Goal: Information Seeking & Learning: Understand process/instructions

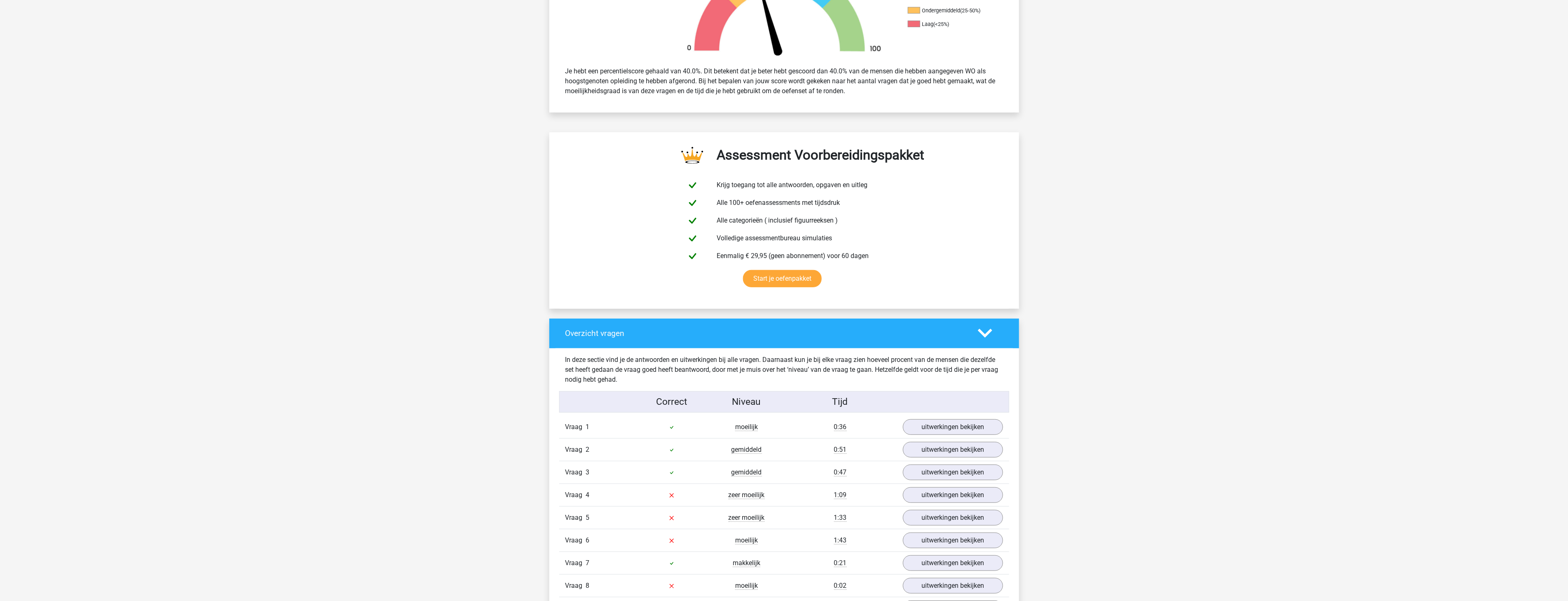
scroll to position [461, 0]
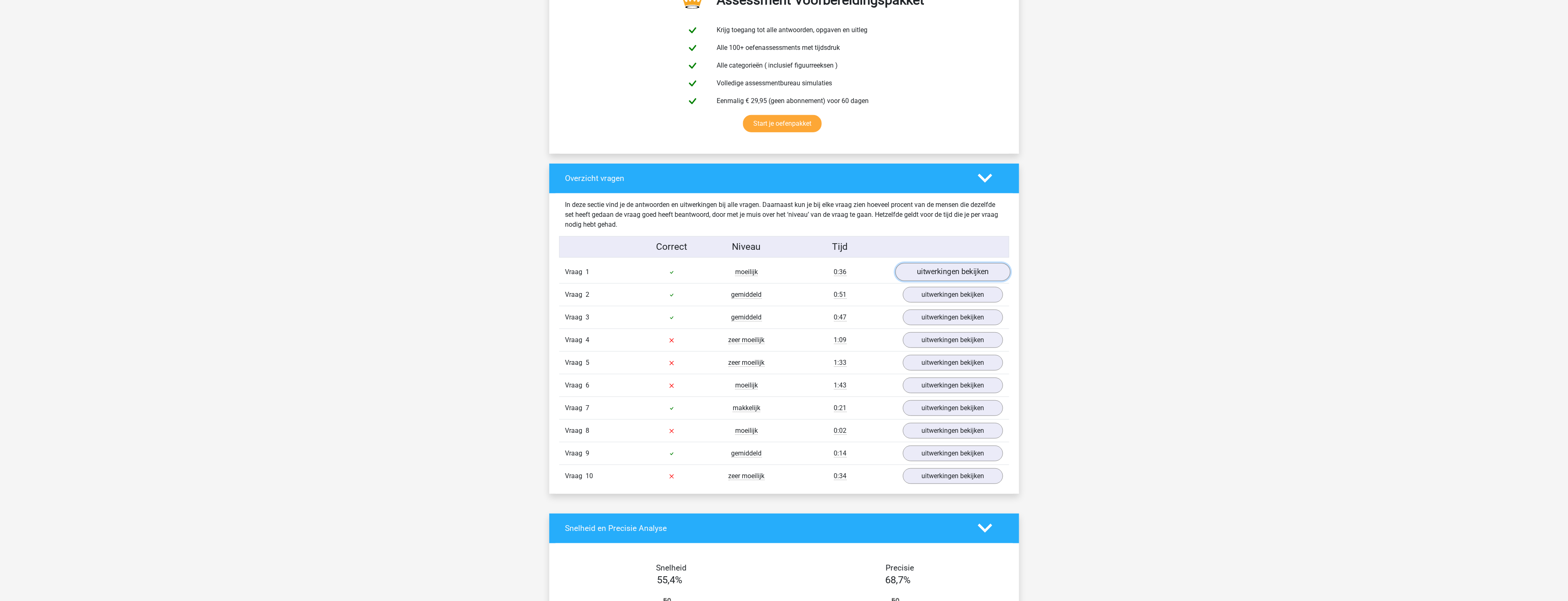
click at [912, 268] on link "uitwerkingen bekijken" at bounding box center [952, 272] width 115 height 18
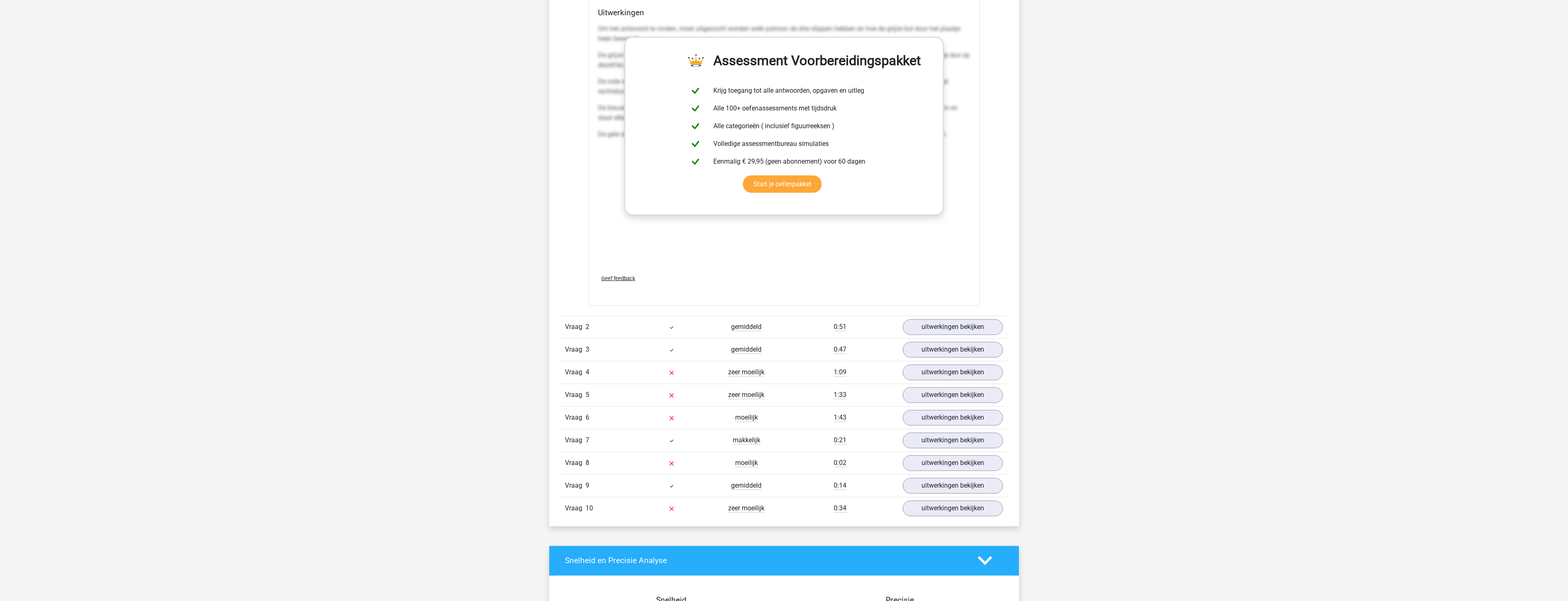
scroll to position [1148, 0]
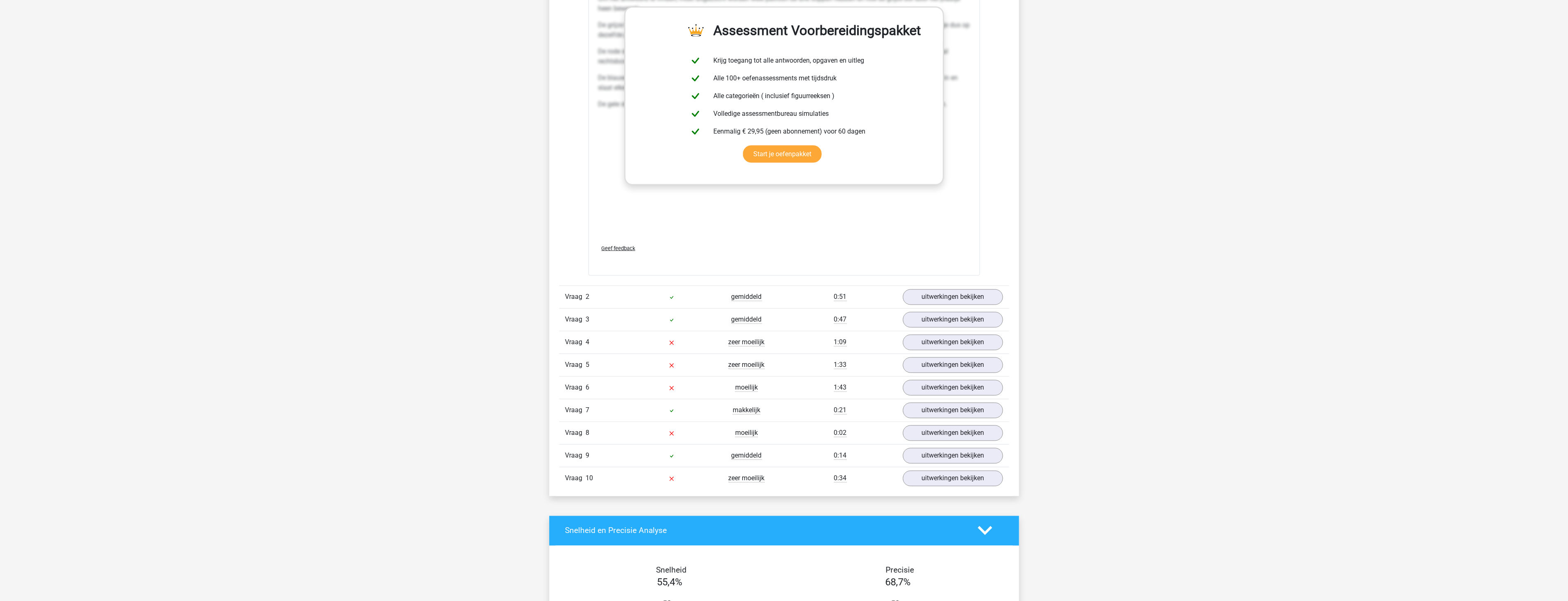
click at [933, 306] on div "Vraag 2 gemiddeld 0:51 uitwerkingen bekijken" at bounding box center [784, 297] width 450 height 23
click at [933, 299] on link "uitwerkingen bekijken" at bounding box center [952, 297] width 115 height 18
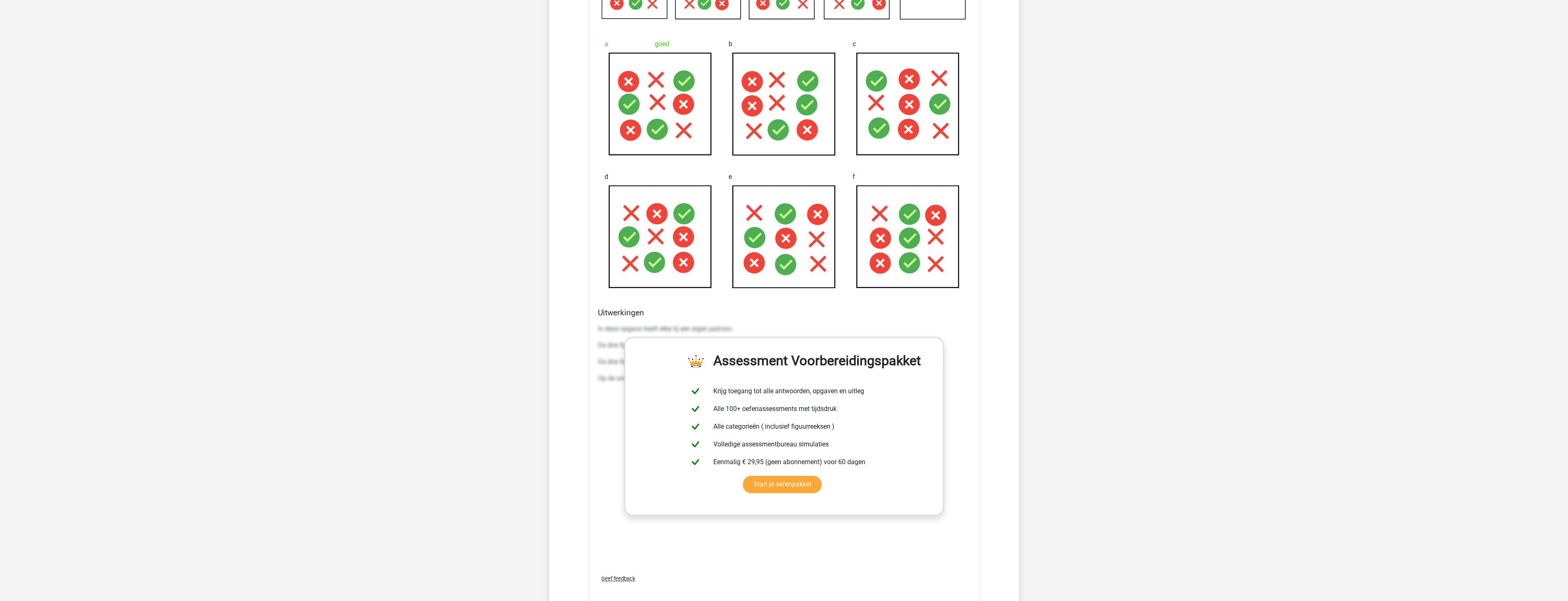
scroll to position [1911, 0]
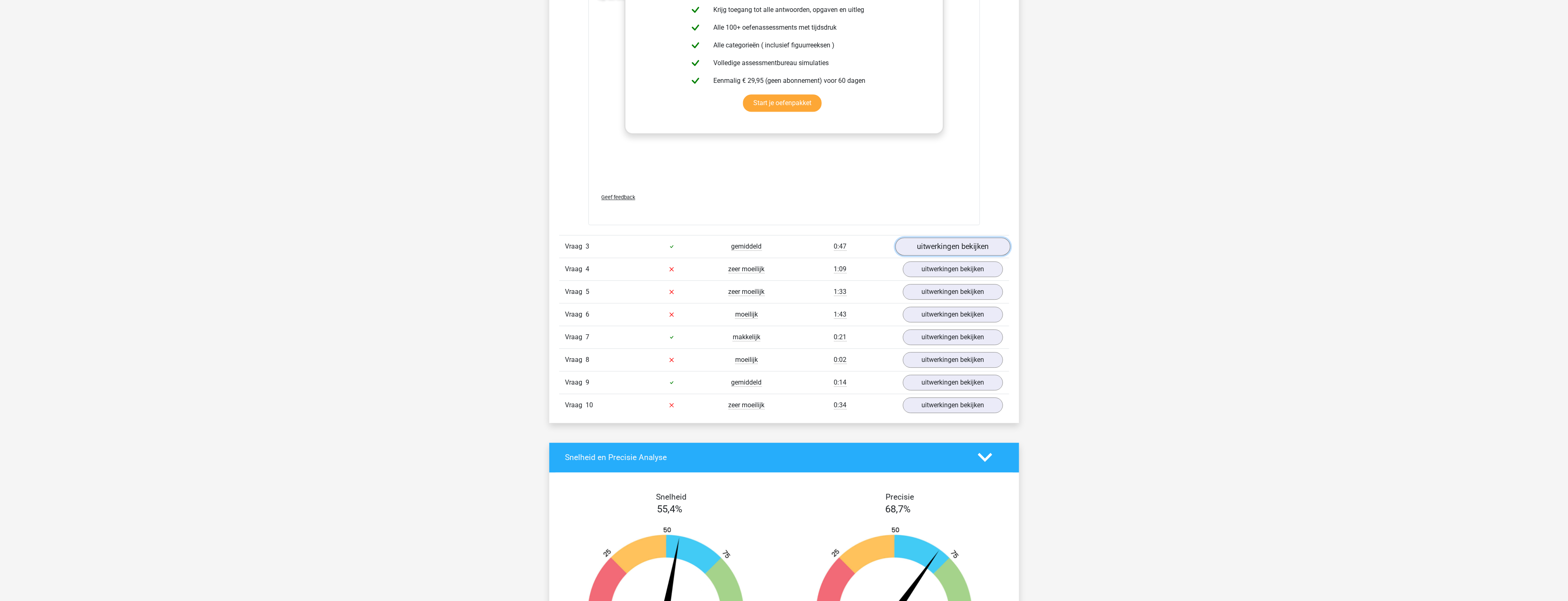
click at [930, 241] on link "uitwerkingen bekijken" at bounding box center [952, 247] width 115 height 18
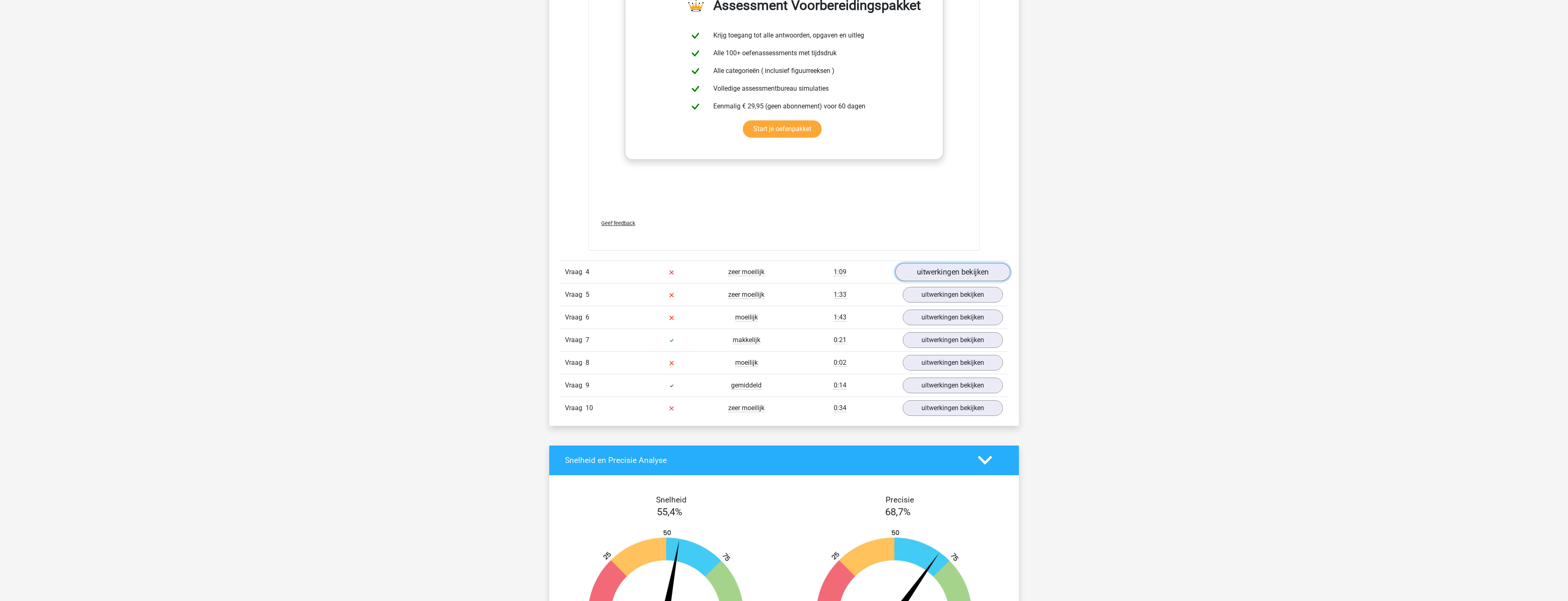
click at [933, 269] on link "uitwerkingen bekijken" at bounding box center [952, 272] width 115 height 18
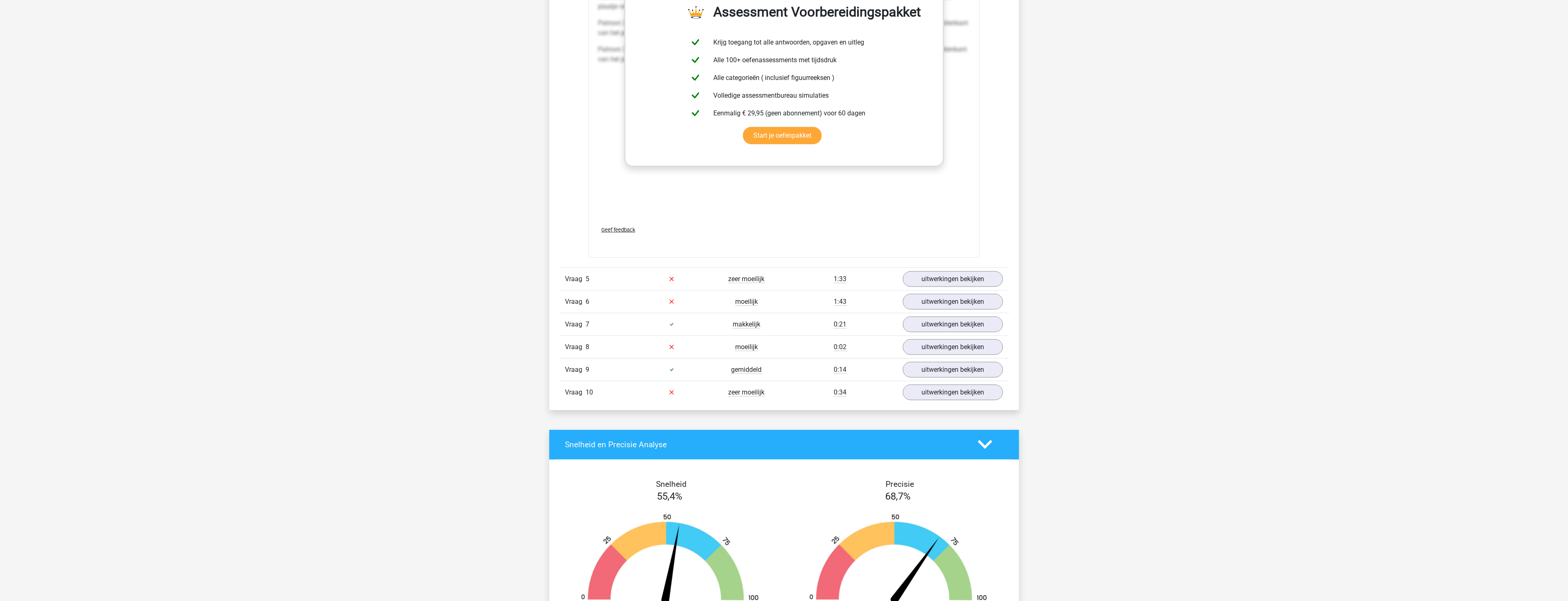
scroll to position [3362, 0]
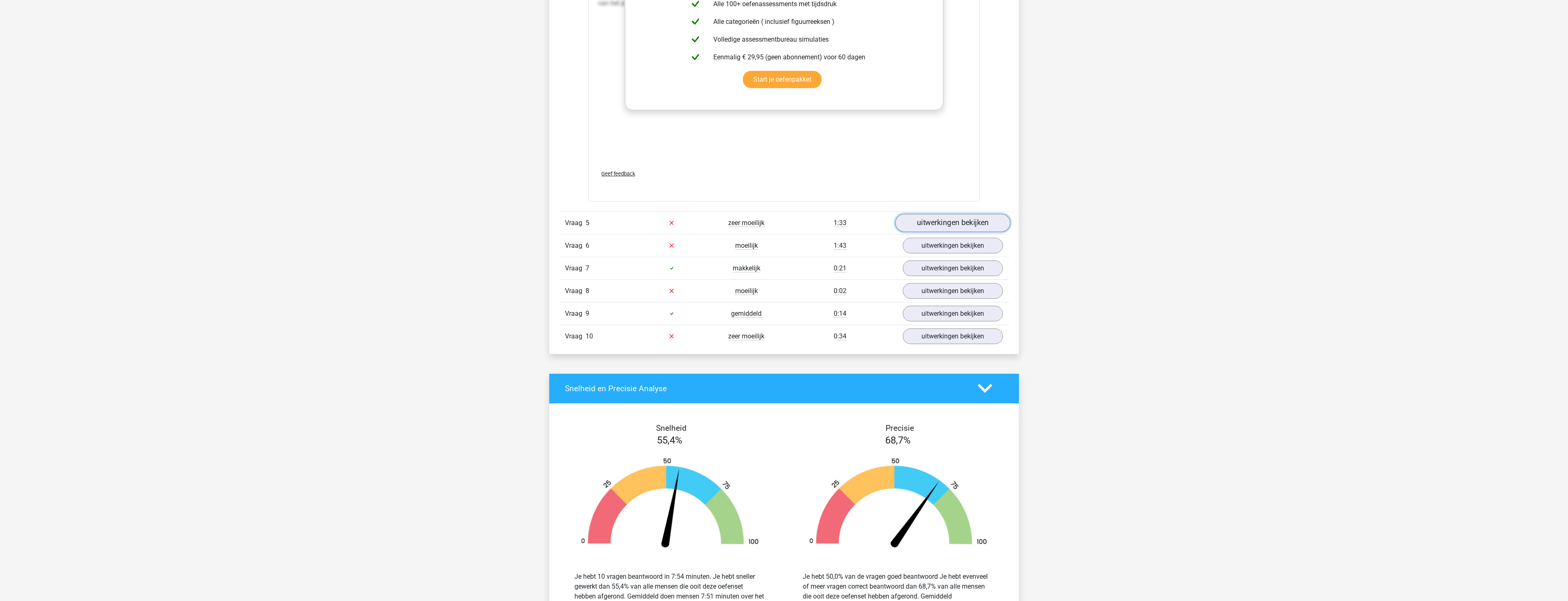
click at [926, 220] on link "uitwerkingen bekijken" at bounding box center [952, 223] width 115 height 18
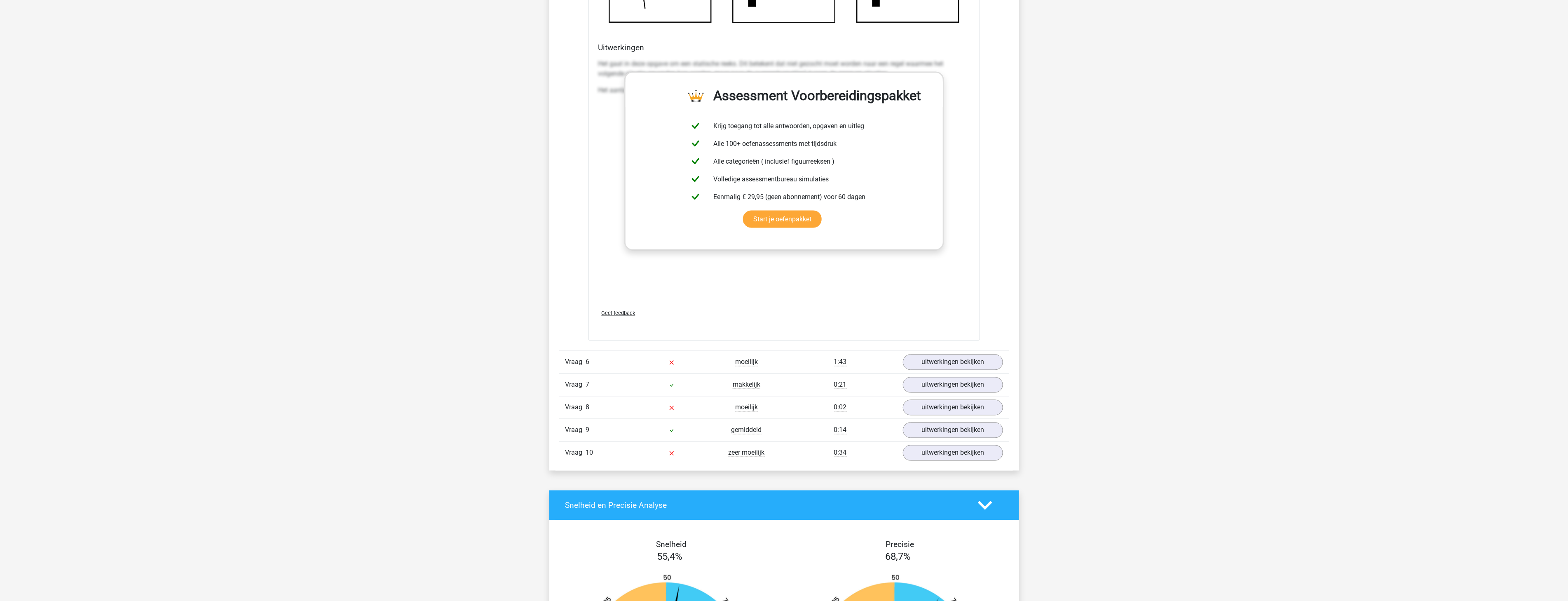
scroll to position [3973, 0]
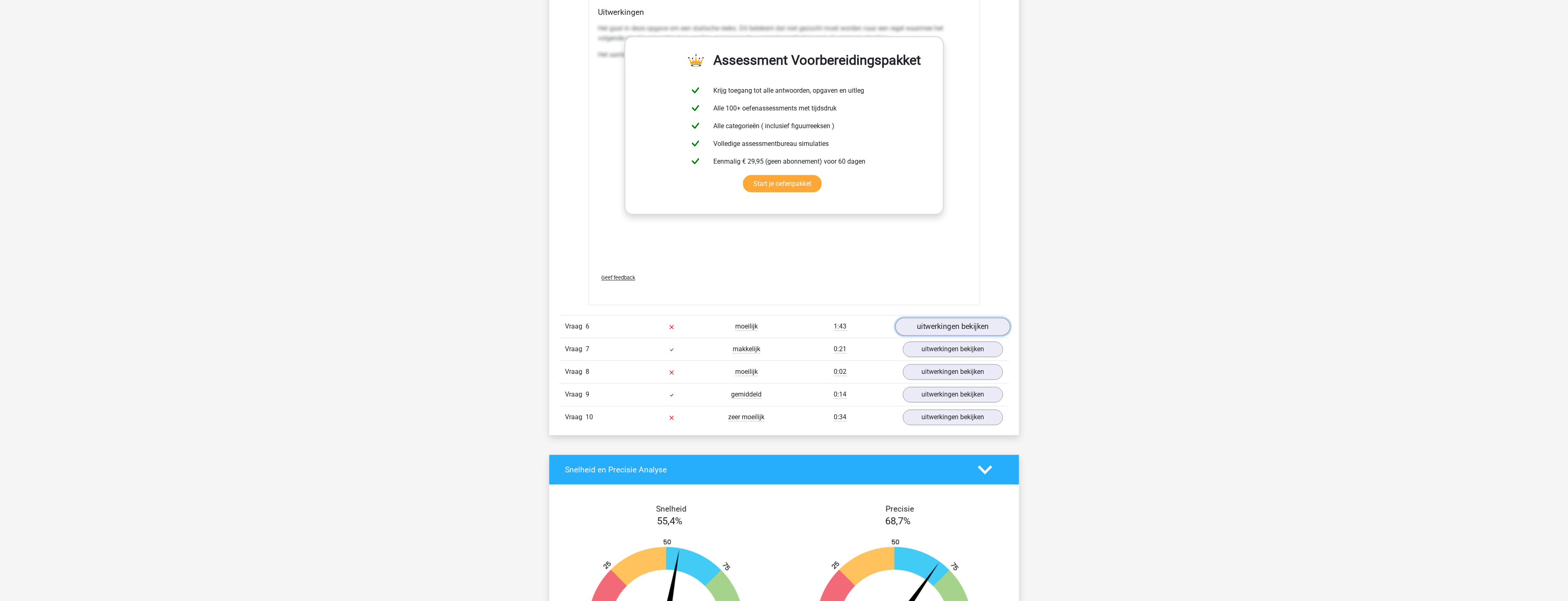
click at [933, 320] on link "uitwerkingen bekijken" at bounding box center [952, 327] width 115 height 18
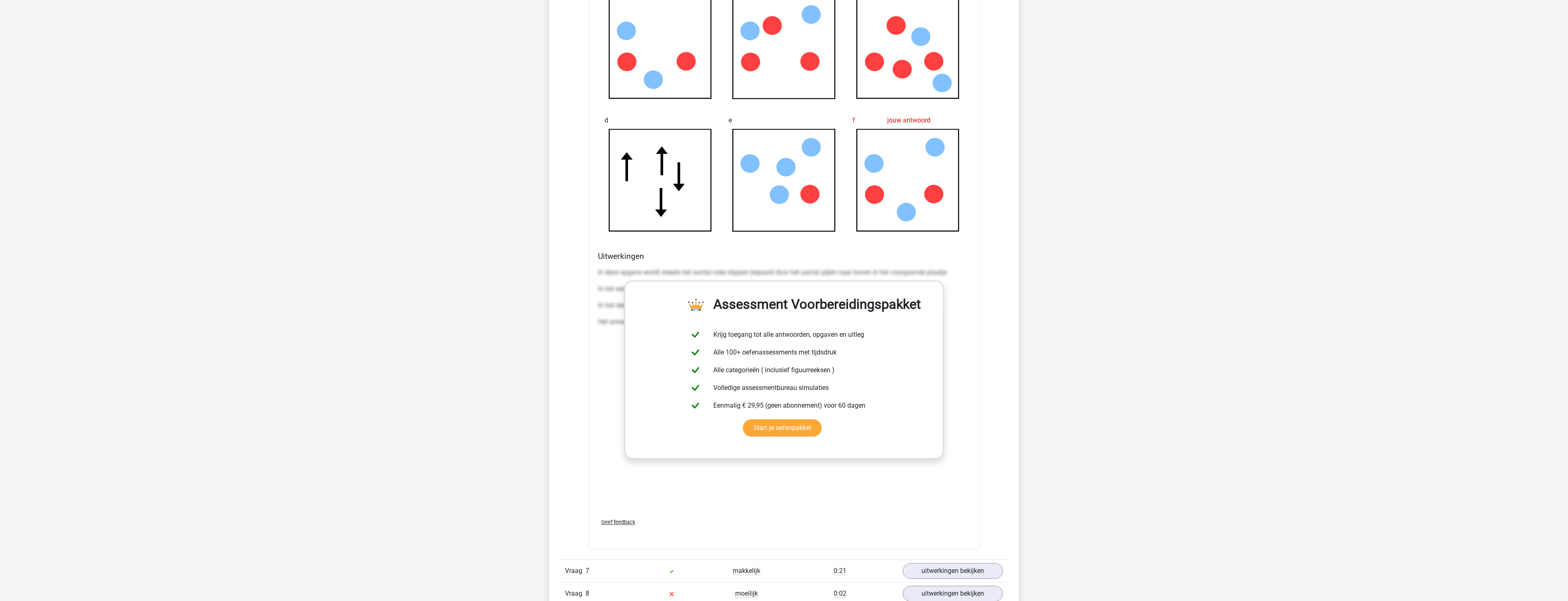
scroll to position [4660, 0]
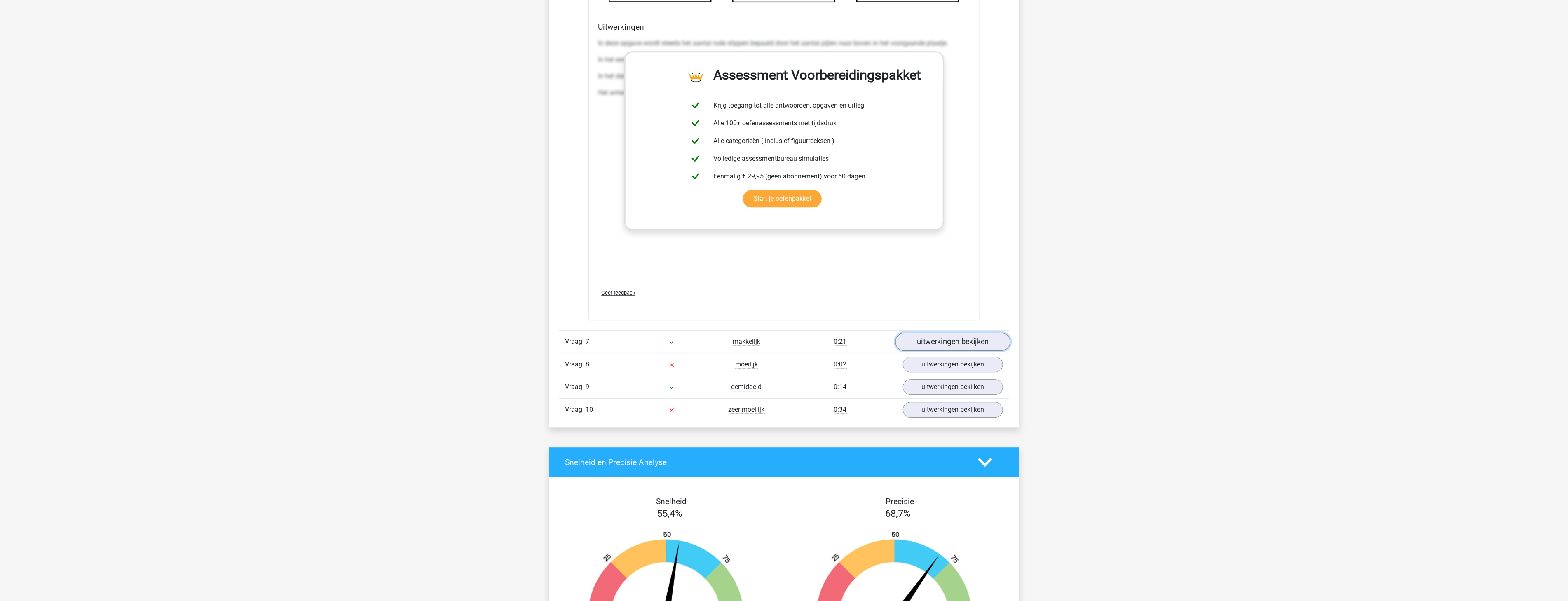
click at [929, 339] on link "uitwerkingen bekijken" at bounding box center [952, 342] width 115 height 18
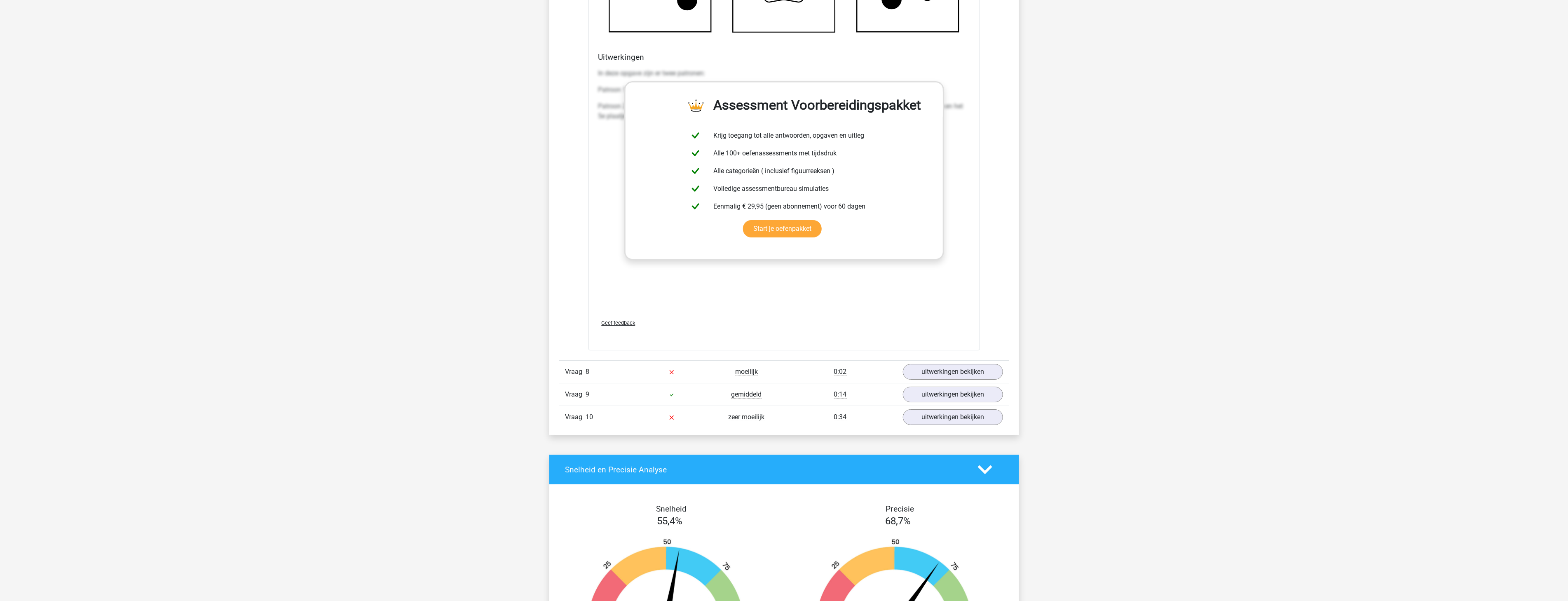
scroll to position [5424, 0]
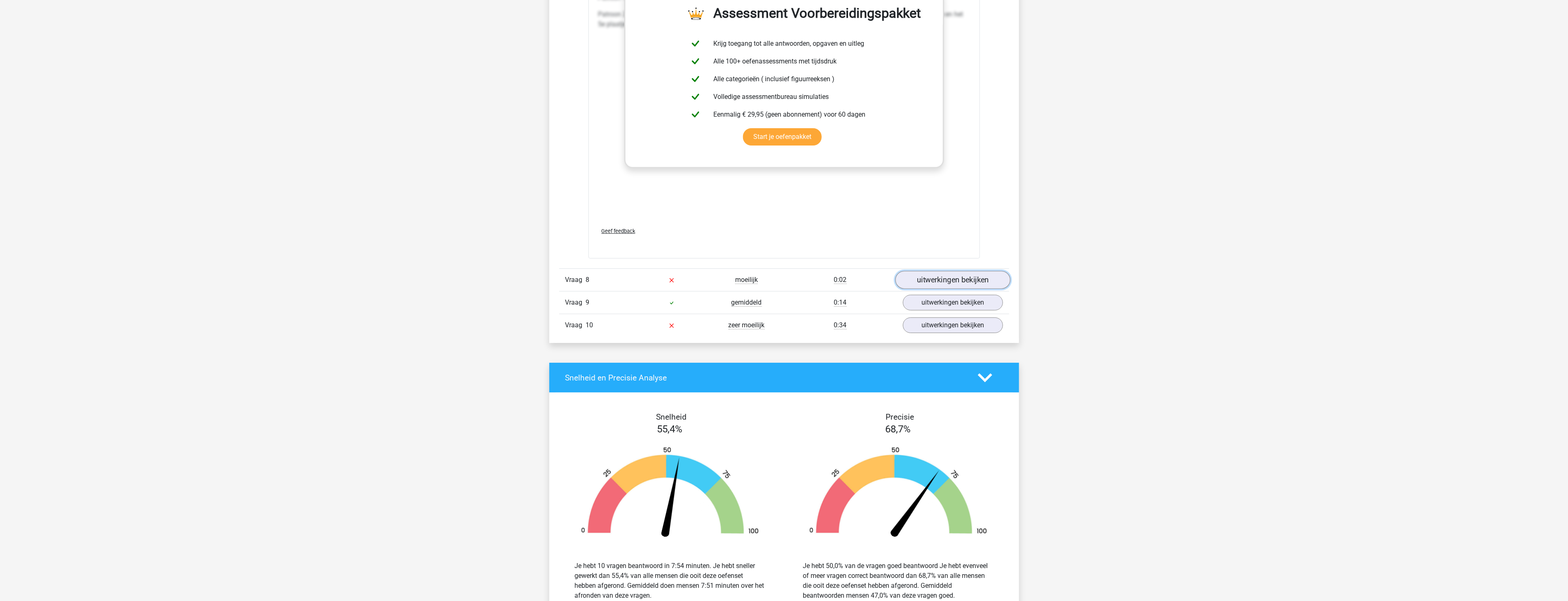
click at [929, 282] on link "uitwerkingen bekijken" at bounding box center [952, 280] width 115 height 18
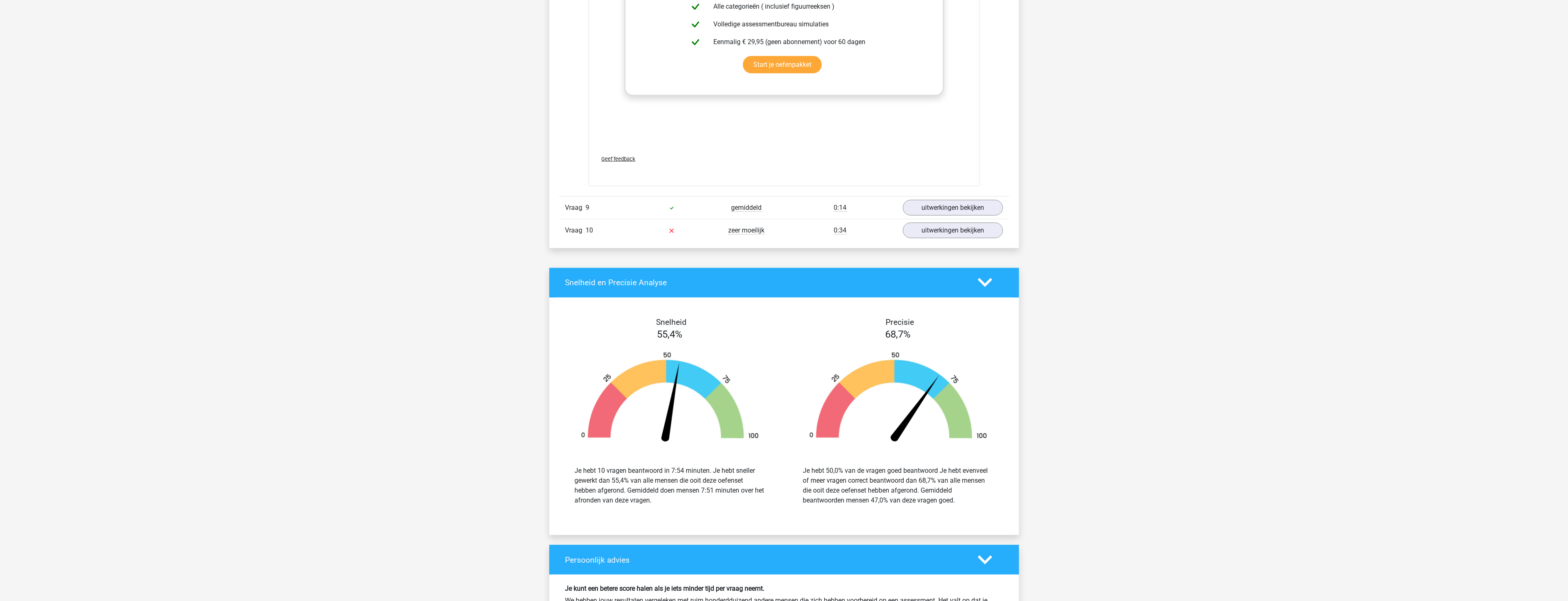
scroll to position [6263, 0]
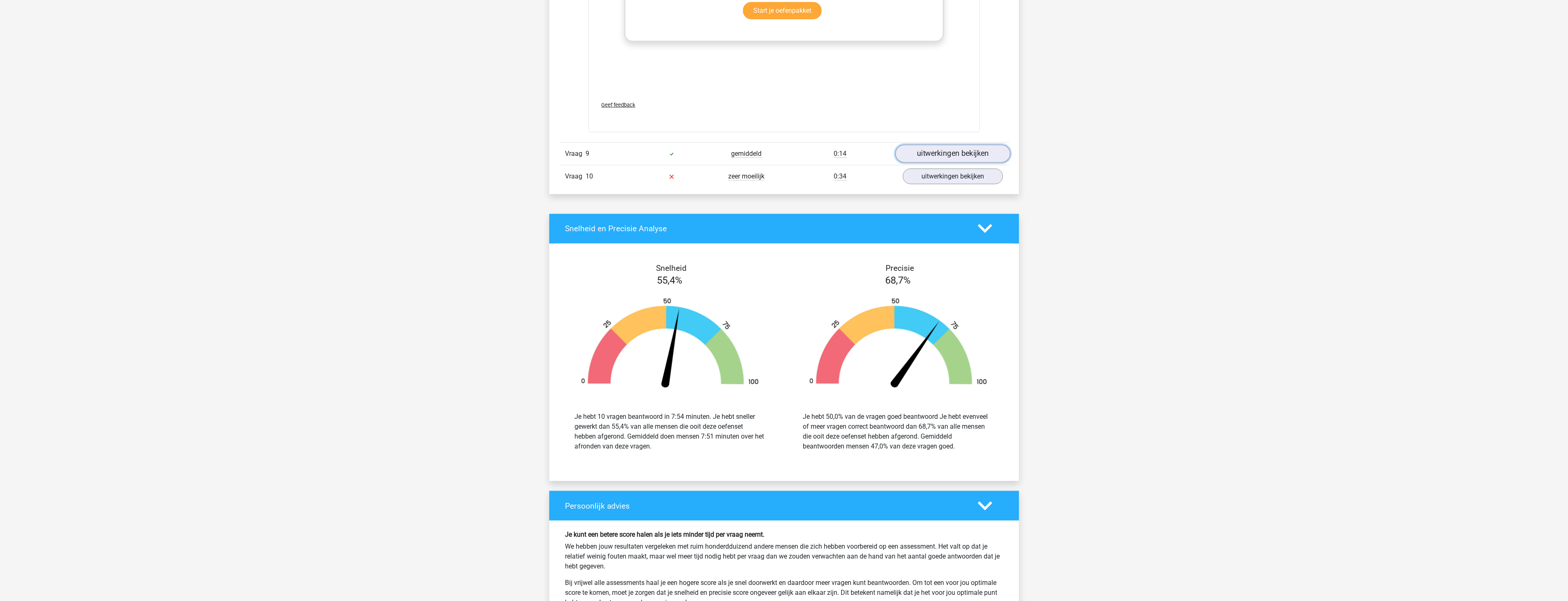
click at [943, 156] on link "uitwerkingen bekijken" at bounding box center [952, 154] width 115 height 18
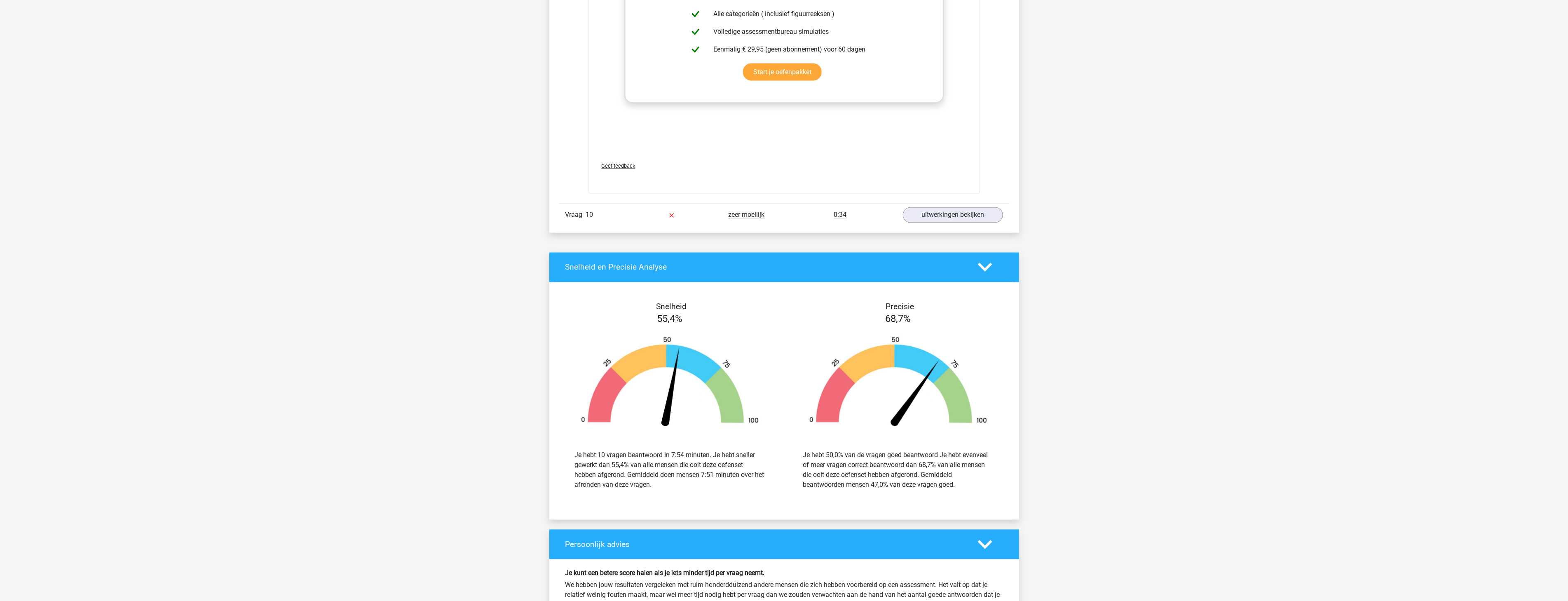
scroll to position [6950, 0]
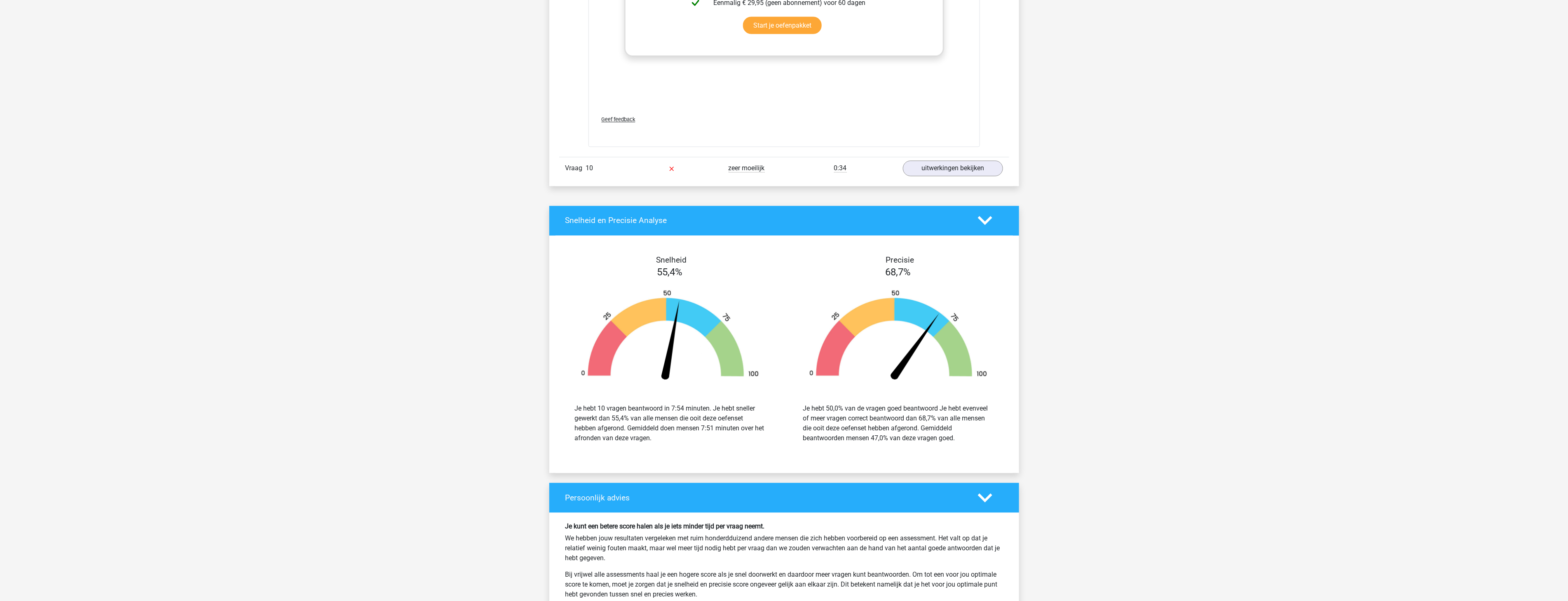
click at [938, 178] on div "Vraag 10 zeer moeilijk 0:34 uitwerkingen bekijken" at bounding box center [784, 168] width 450 height 23
click at [939, 172] on link "uitwerkingen bekijken" at bounding box center [952, 169] width 115 height 18
